Goal: Transaction & Acquisition: Purchase product/service

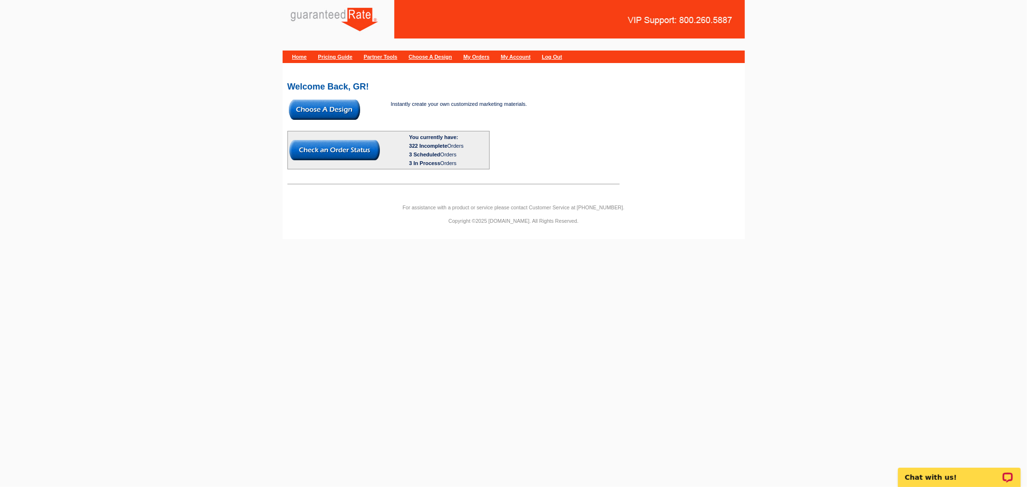
click at [331, 103] on img at bounding box center [324, 110] width 71 height 20
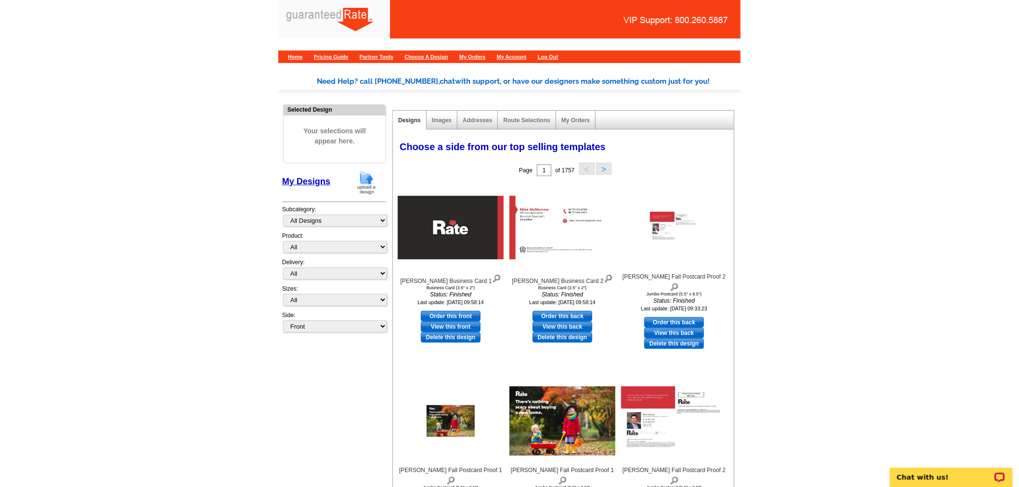
click at [365, 181] on img at bounding box center [366, 183] width 25 height 25
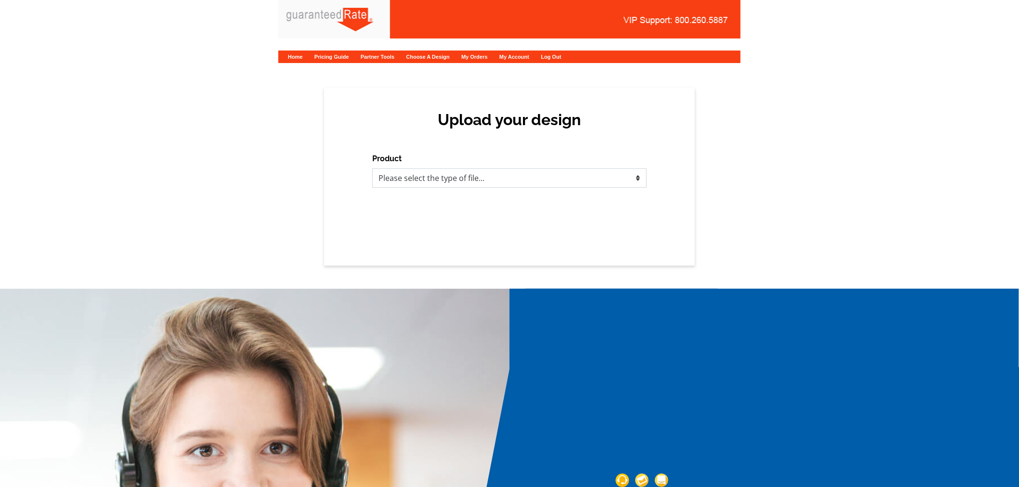
drag, startPoint x: 415, startPoint y: 180, endPoint x: 412, endPoint y: 185, distance: 5.8
click at [415, 180] on select "Please select the type of file... Postcards Calendars Business Cards Letters an…" at bounding box center [509, 178] width 275 height 19
select select "3"
click at [372, 169] on select "Please select the type of file... Postcards Calendars Business Cards Letters an…" at bounding box center [509, 178] width 275 height 19
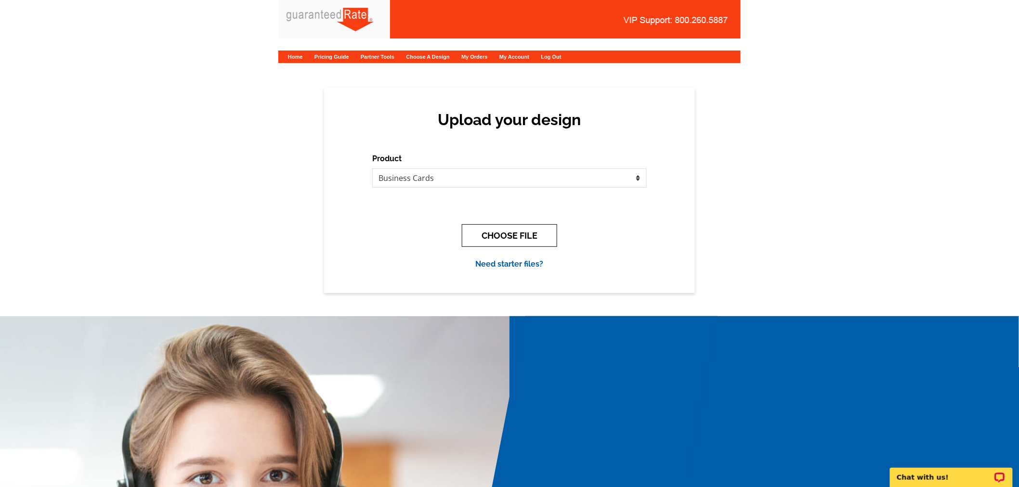
click at [522, 233] on button "CHOOSE FILE" at bounding box center [509, 235] width 95 height 23
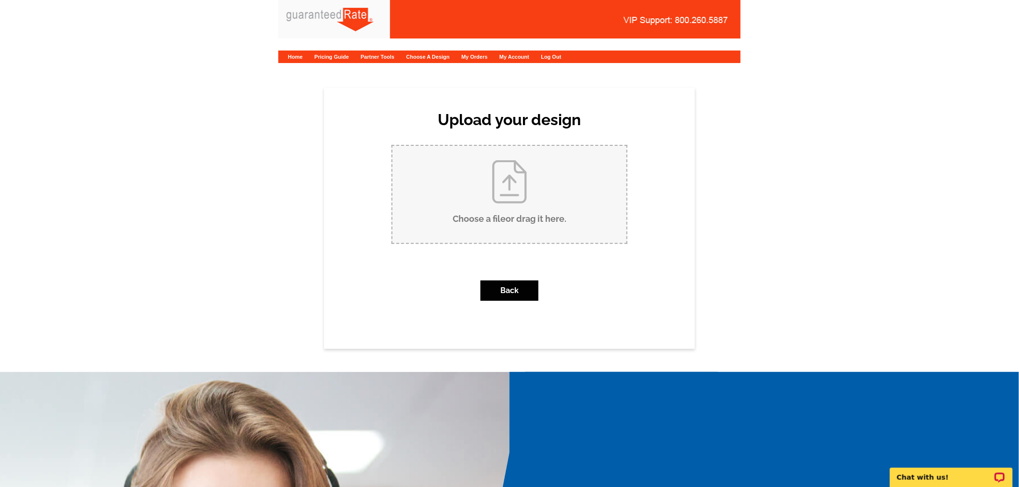
click at [424, 214] on input "Choose a file or drag it here ." at bounding box center [510, 194] width 234 height 97
type input "C:\fakepath\JD Cortese business card proof.pdf"
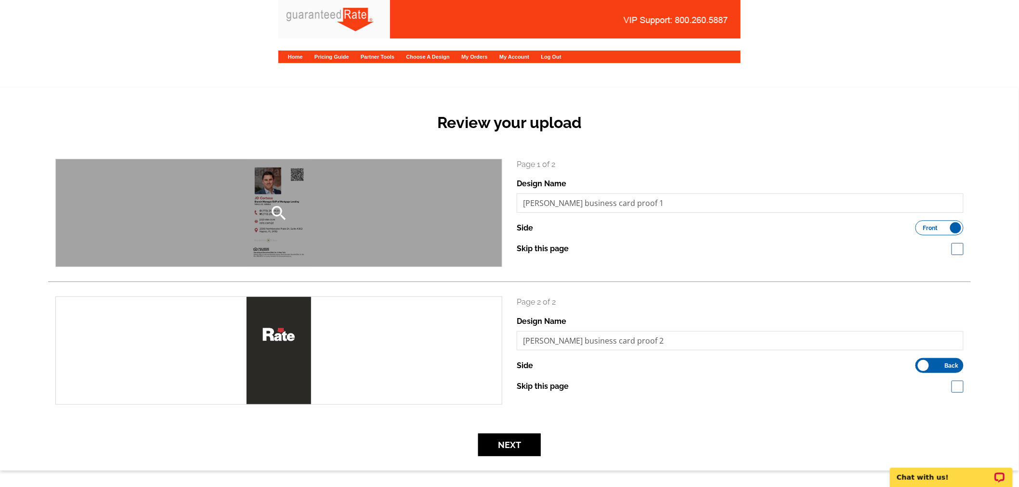
click at [314, 219] on div "search" at bounding box center [279, 212] width 446 height 107
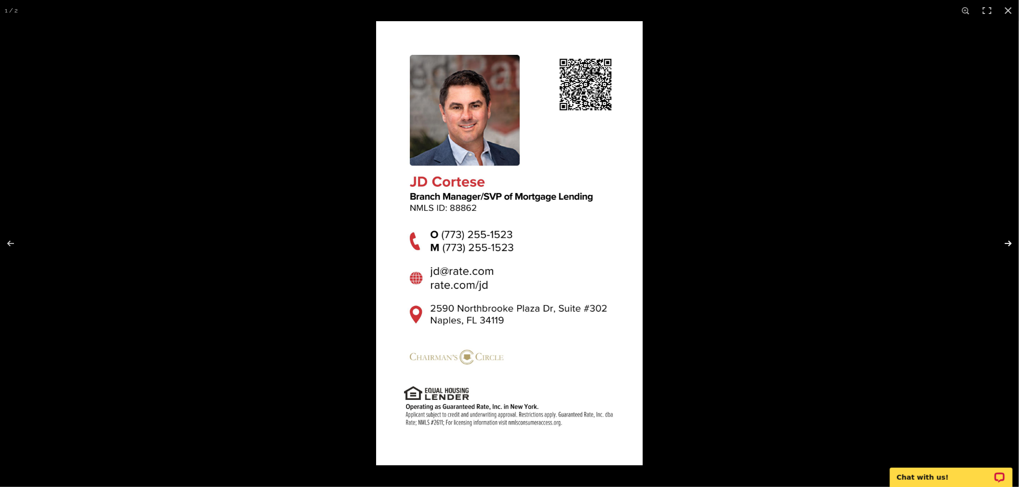
click at [1013, 245] on button at bounding box center [1003, 244] width 34 height 48
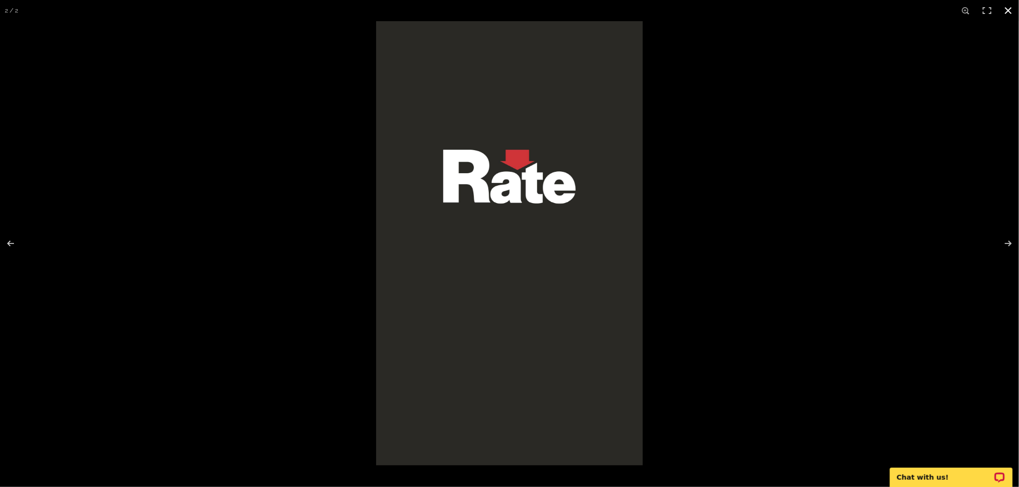
click at [1007, 9] on button at bounding box center [1008, 10] width 21 height 21
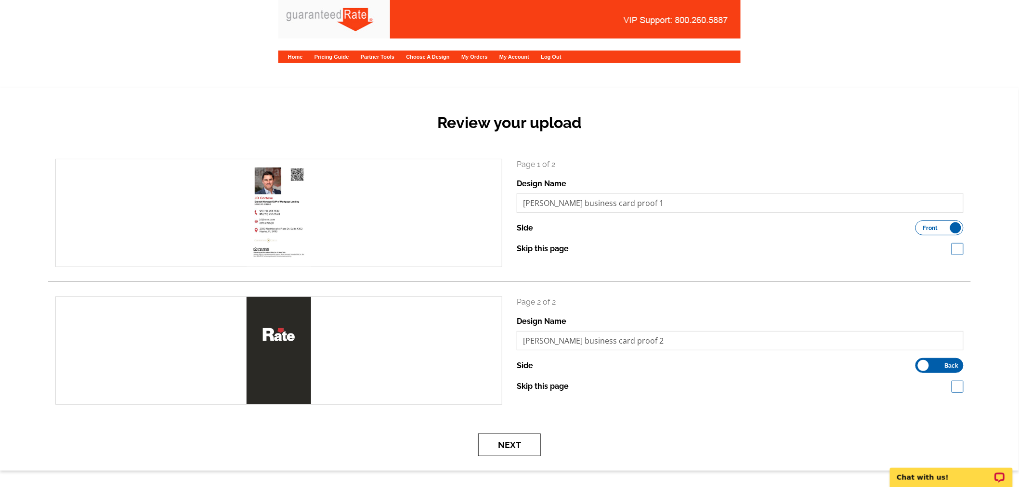
click at [489, 443] on button "Next" at bounding box center [509, 445] width 63 height 23
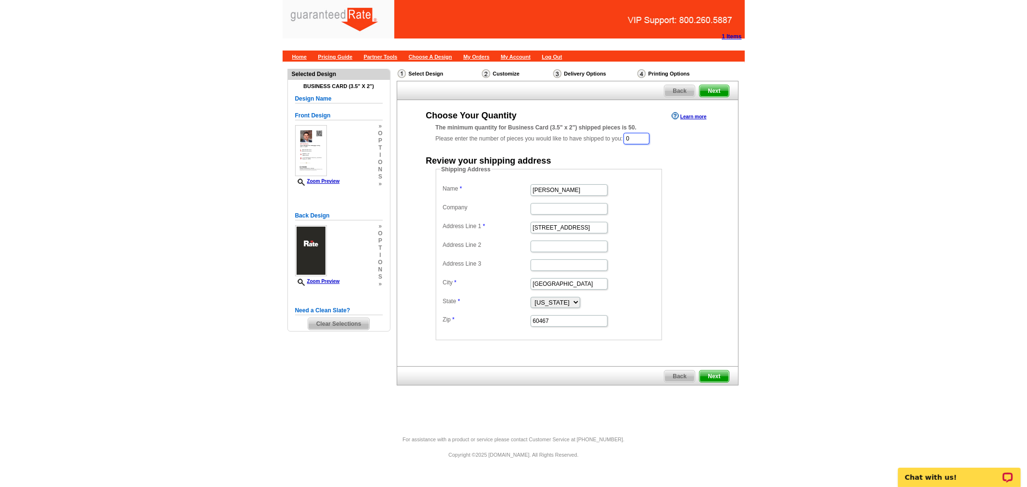
click at [634, 138] on input "0" at bounding box center [637, 139] width 26 height 12
type input "500"
drag, startPoint x: 575, startPoint y: 190, endPoint x: 487, endPoint y: 185, distance: 88.3
click at [487, 185] on dl "Name Linda Lownes Company Address Line 1 15812 S Wolf Road Address Line 2 Addre…" at bounding box center [549, 256] width 217 height 146
type input "JD Cortese"
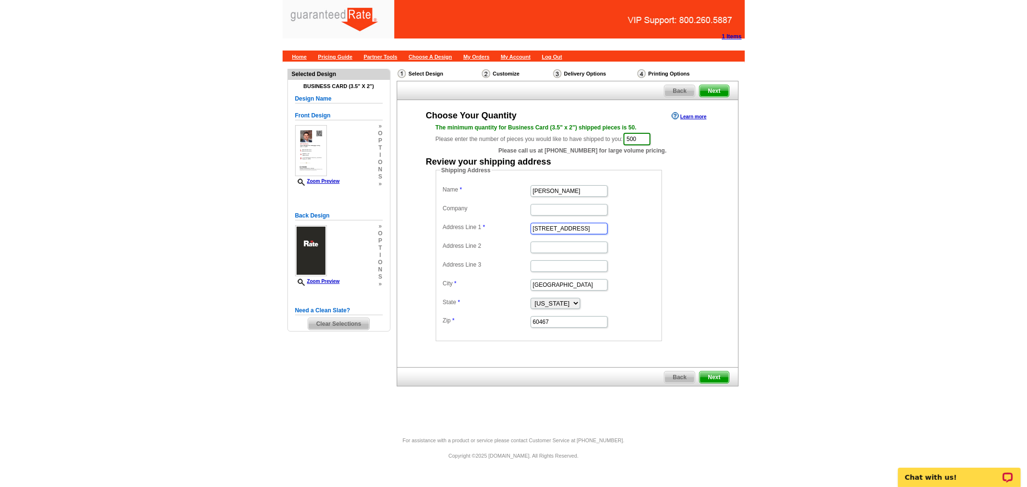
drag, startPoint x: 591, startPoint y: 227, endPoint x: 482, endPoint y: 222, distance: 109.5
click at [482, 222] on dd "15812 S Wolf Road" at bounding box center [549, 228] width 217 height 15
paste input "341 Egret ave"
click at [561, 227] on input "341 Egret ave" at bounding box center [569, 229] width 77 height 12
type input "[STREET_ADDRESS]"
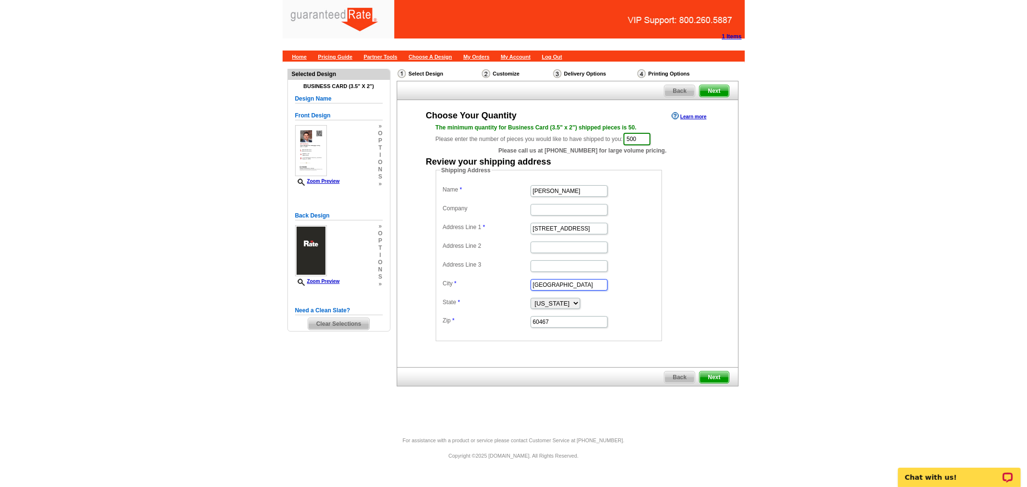
drag, startPoint x: 580, startPoint y: 279, endPoint x: 500, endPoint y: 281, distance: 80.5
click at [500, 281] on dl "Name JD Cortese Company Address Line 1 341 Egret Ave Address Line 2 Address Lin…" at bounding box center [549, 256] width 217 height 146
paste input "[GEOGRAPHIC_DATA]"
type input "[GEOGRAPHIC_DATA]"
click at [551, 305] on select "Alabama Alaska Arizona Arkansas California Colorado Connecticut District of Col…" at bounding box center [556, 303] width 50 height 11
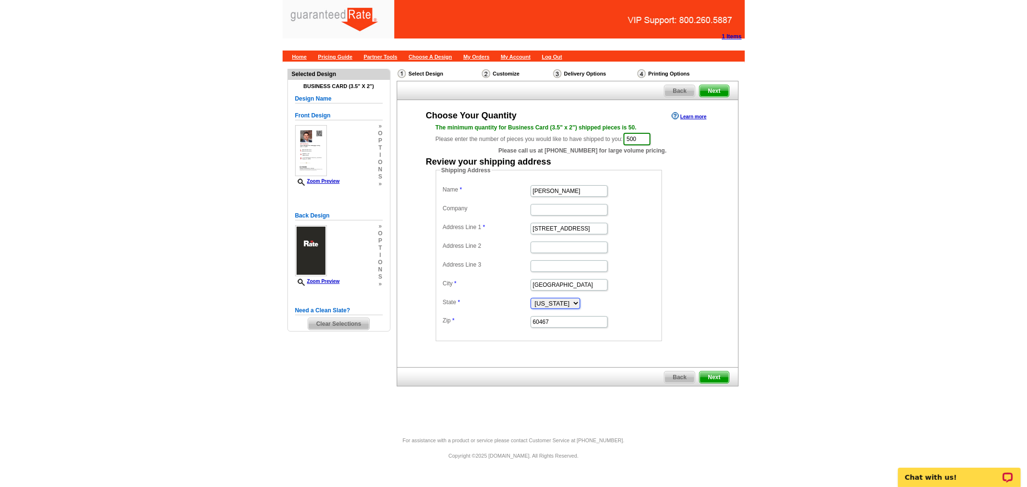
select select "FL"
click at [531, 298] on select "Alabama Alaska Arizona Arkansas California Colorado Connecticut District of Col…" at bounding box center [556, 303] width 50 height 11
drag, startPoint x: 548, startPoint y: 319, endPoint x: 502, endPoint y: 320, distance: 46.3
click at [502, 320] on dl "Name JD Cortese Company Address Line 1 341 Egret Ave Address Line 2 Address Lin…" at bounding box center [549, 256] width 217 height 146
paste input "34108"
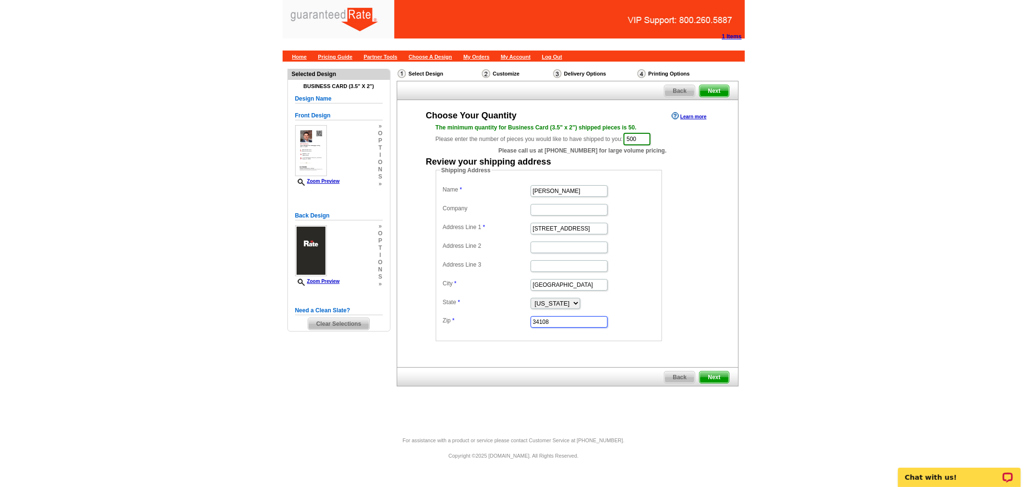
type input "34108"
click at [581, 347] on div "Choose Your Quantity Learn more The minimum quantity for Business Card (3.5" x …" at bounding box center [568, 233] width 342 height 267
click at [708, 372] on span "Next" at bounding box center [714, 378] width 29 height 12
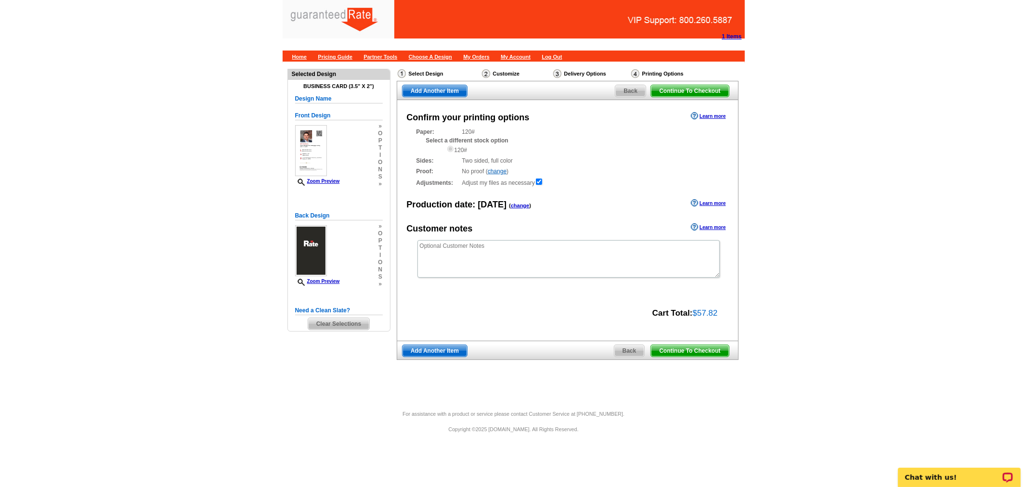
click at [685, 354] on span "Continue To Checkout" at bounding box center [690, 351] width 78 height 12
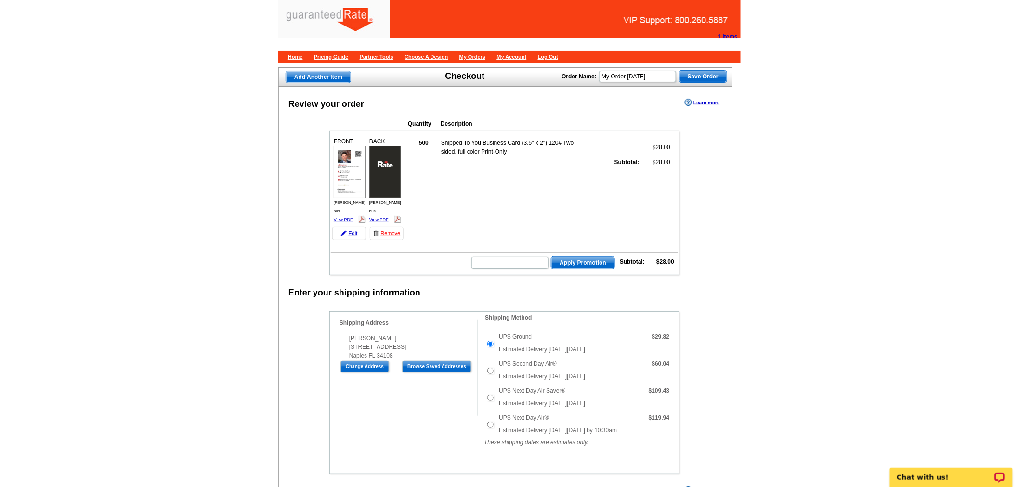
scroll to position [321, 0]
